Goal: Task Accomplishment & Management: Manage account settings

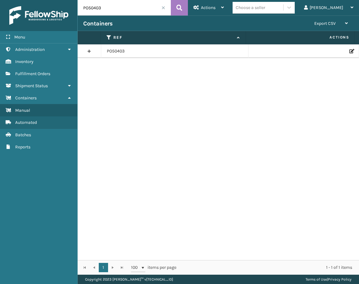
drag, startPoint x: 106, startPoint y: 8, endPoint x: 58, endPoint y: 7, distance: 47.8
click at [58, 0] on div "Menu Administration Inventory Fulfillment Orders Shipment Status Containers Man…" at bounding box center [179, 0] width 359 height 0
paste input "49512"
type input "PO49512"
click at [350, 52] on icon at bounding box center [352, 51] width 4 height 4
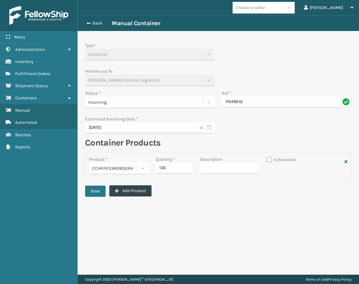
click at [132, 104] on div "Incoming" at bounding box center [144, 102] width 112 height 7
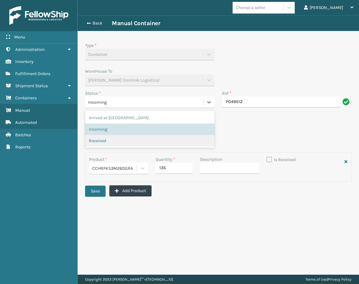
click at [117, 138] on div "Received" at bounding box center [150, 141] width 122 height 7
checkbox input "true"
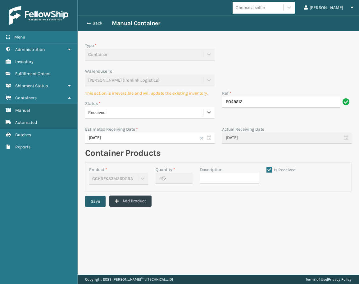
click at [95, 201] on button "Save" at bounding box center [95, 201] width 21 height 11
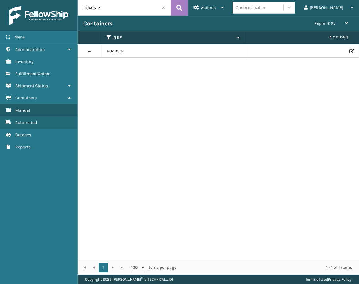
drag, startPoint x: 90, startPoint y: 8, endPoint x: 82, endPoint y: 8, distance: 7.5
click at [83, 8] on input "PO49512" at bounding box center [124, 8] width 93 height 16
paste input "50448"
type input "PO50448"
click at [88, 53] on link at bounding box center [89, 51] width 23 height 10
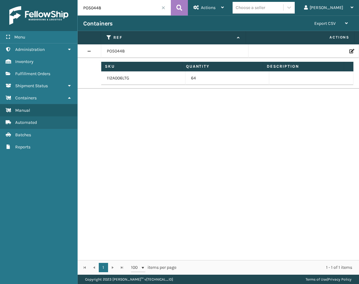
click at [344, 53] on div at bounding box center [303, 51] width 99 height 4
click at [350, 50] on icon at bounding box center [352, 51] width 4 height 4
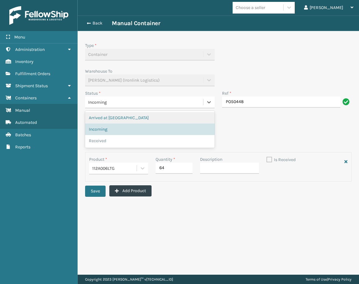
click at [117, 104] on div "Incoming" at bounding box center [144, 102] width 112 height 7
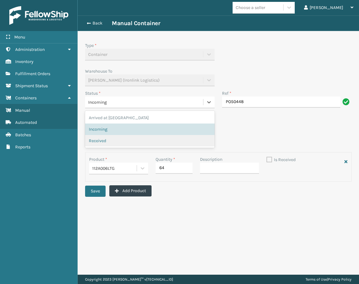
click at [99, 139] on span "Received" at bounding box center [97, 141] width 17 height 7
checkbox input "true"
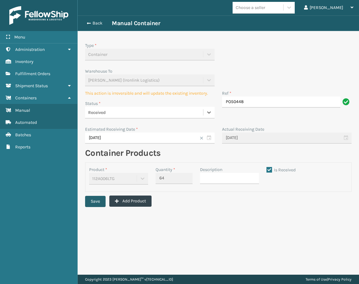
click at [99, 198] on button "Save" at bounding box center [95, 201] width 21 height 11
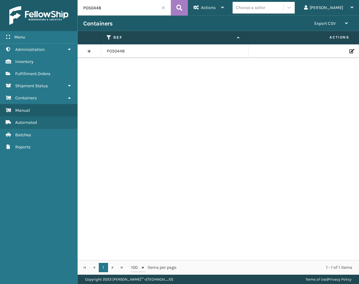
click at [98, 8] on input "PO50448" at bounding box center [124, 8] width 93 height 16
click at [107, 7] on input "PO50448" at bounding box center [124, 8] width 93 height 16
click at [107, 6] on input "PO50448" at bounding box center [124, 8] width 93 height 16
drag, startPoint x: 107, startPoint y: 6, endPoint x: 92, endPoint y: 6, distance: 14.6
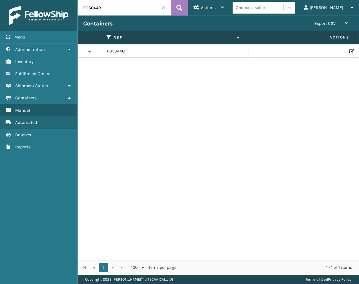
click at [92, 6] on input "PO50448" at bounding box center [124, 8] width 93 height 16
paste input "03"
type input "PO50403"
click at [350, 50] on icon at bounding box center [352, 51] width 4 height 4
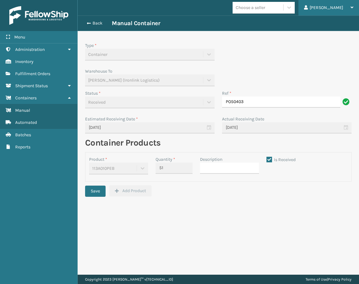
click at [345, 5] on div "[PERSON_NAME]" at bounding box center [328, 8] width 49 height 16
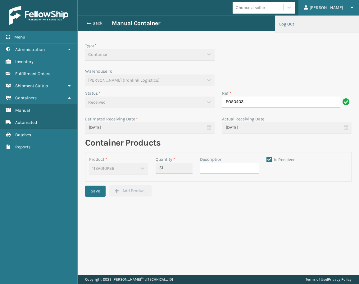
click at [326, 25] on li "Log Out" at bounding box center [317, 24] width 83 height 17
